Goal: Information Seeking & Learning: Learn about a topic

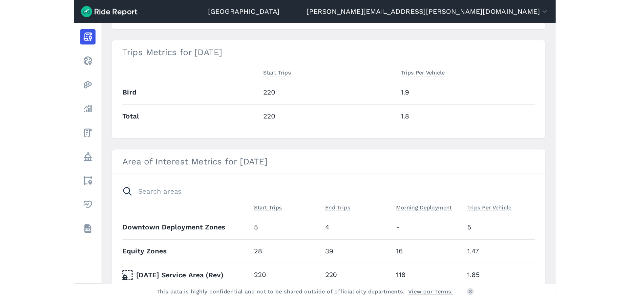
scroll to position [230, 0]
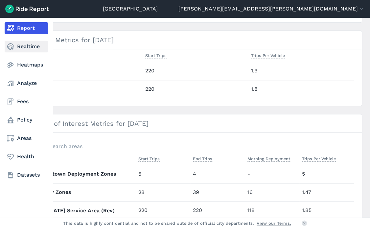
click at [13, 49] on use at bounding box center [10, 46] width 7 height 7
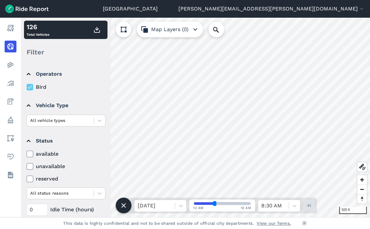
click at [284, 0] on div "Greensboro [PERSON_NAME][EMAIL_ADDRESS][PERSON_NAME][DOMAIN_NAME] Settings Term…" at bounding box center [185, 114] width 370 height 229
click at [276, 0] on html "Greensboro [PERSON_NAME][EMAIL_ADDRESS][PERSON_NAME][DOMAIN_NAME] Settings Term…" at bounding box center [185, 114] width 370 height 229
click at [310, 0] on div "Greensboro [PERSON_NAME][EMAIL_ADDRESS][PERSON_NAME][DOMAIN_NAME] Settings Term…" at bounding box center [185, 114] width 370 height 229
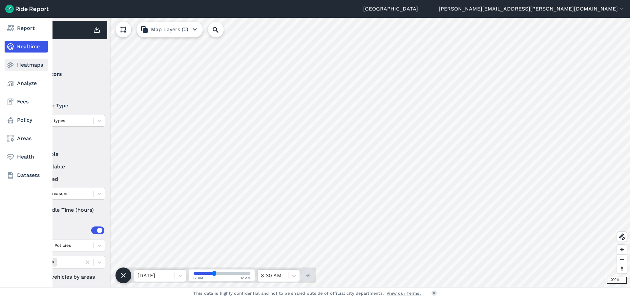
click at [18, 66] on link "Heatmaps" at bounding box center [26, 65] width 43 height 12
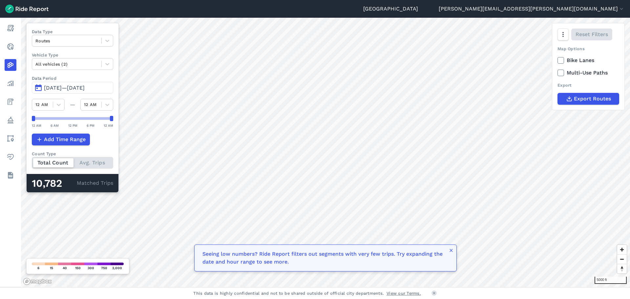
click at [85, 88] on span "[DATE]—[DATE]" at bounding box center [64, 88] width 41 height 6
click at [85, 89] on span "[DATE]—[DATE]" at bounding box center [64, 88] width 41 height 6
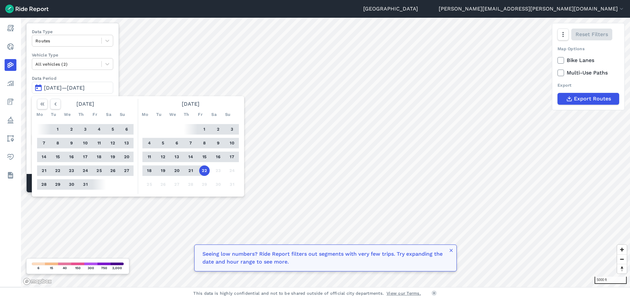
drag, startPoint x: 205, startPoint y: 170, endPoint x: 148, endPoint y: 163, distance: 57.9
click at [148, 163] on div "1 2 3 4 5 6 7 8 9 10 11 12 13 14 15 16 17 18 19 20 21 22 23 24 25 26 27 28 29 3…" at bounding box center [191, 157] width 102 height 74
click at [87, 186] on button "31" at bounding box center [85, 184] width 11 height 11
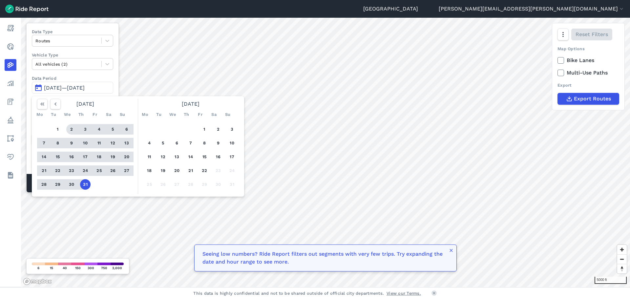
click at [85, 89] on span "[DATE]—[DATE]" at bounding box center [64, 88] width 41 height 6
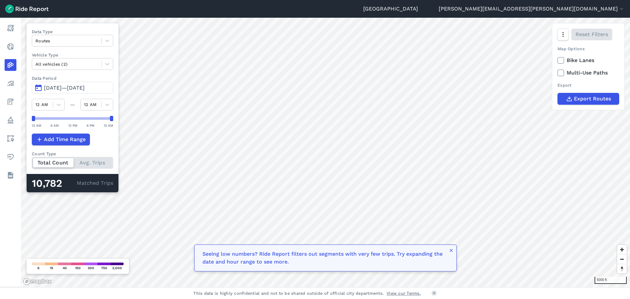
click at [85, 89] on span "[DATE]—[DATE]" at bounding box center [64, 88] width 41 height 6
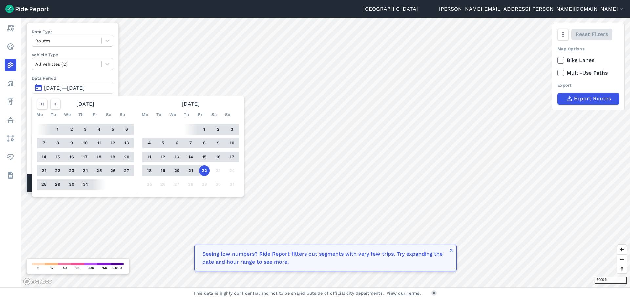
click at [87, 182] on button "31" at bounding box center [85, 184] width 11 height 11
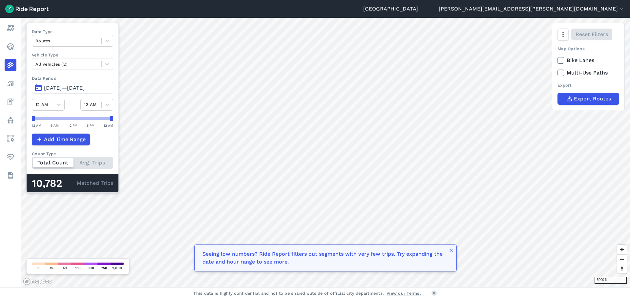
click at [42, 85] on button "[DATE]—[DATE]" at bounding box center [72, 88] width 81 height 12
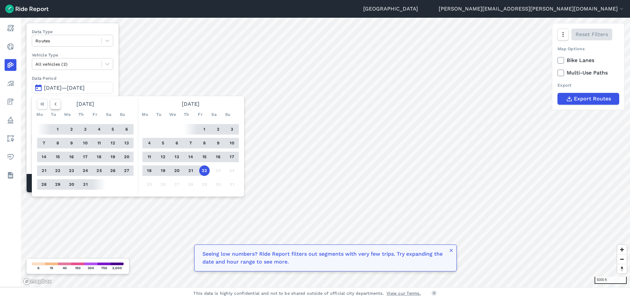
click at [53, 103] on icon "button" at bounding box center [55, 104] width 7 height 7
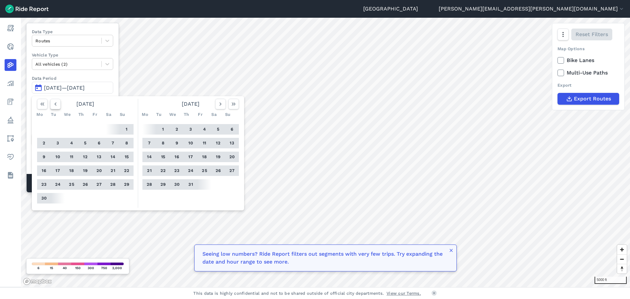
click at [53, 103] on icon "button" at bounding box center [55, 104] width 7 height 7
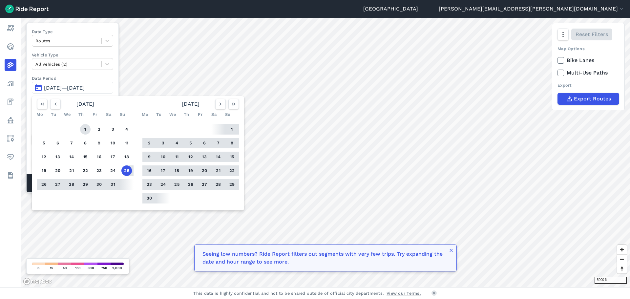
click at [83, 130] on button "1" at bounding box center [85, 129] width 11 height 11
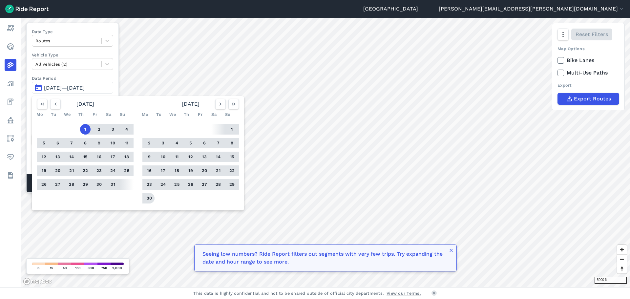
click at [150, 199] on button "30" at bounding box center [149, 198] width 11 height 11
